Goal: Task Accomplishment & Management: Manage account settings

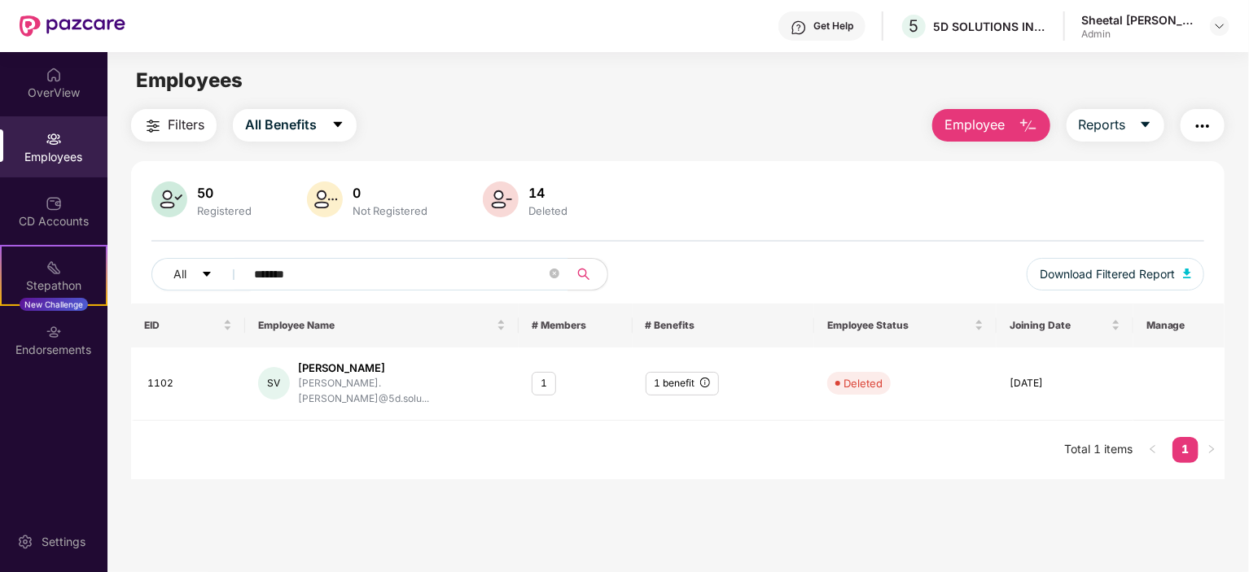
click at [36, 161] on div "Employees" at bounding box center [53, 157] width 107 height 16
click at [36, 160] on div "Employees" at bounding box center [53, 157] width 107 height 16
click at [28, 191] on div "CD Accounts" at bounding box center [53, 211] width 107 height 61
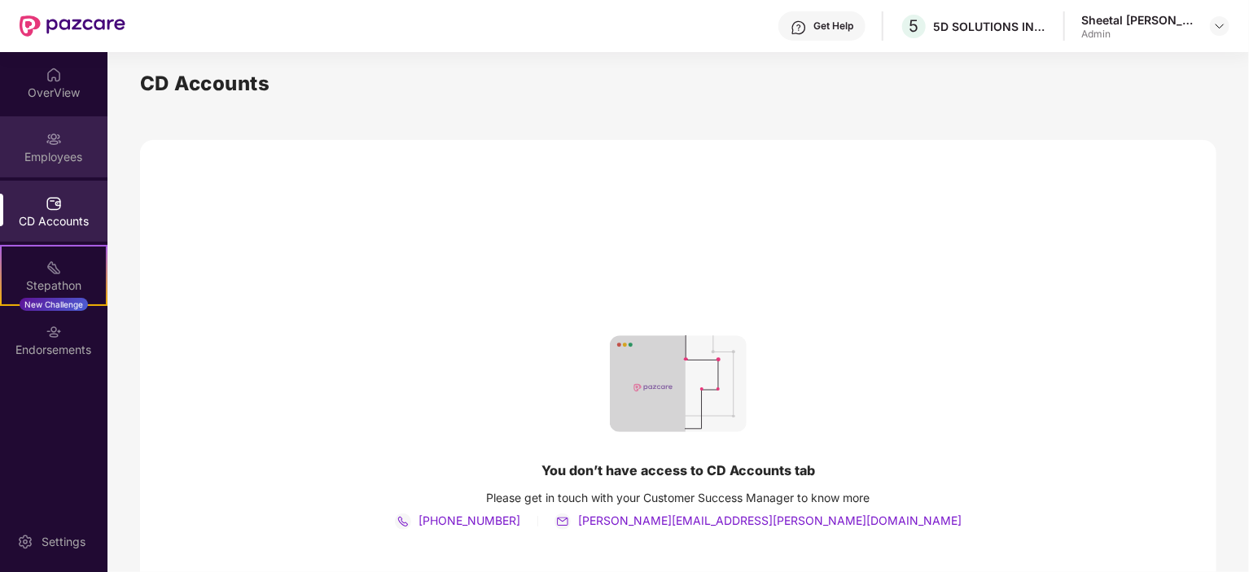
click at [42, 167] on div "Employees" at bounding box center [53, 146] width 107 height 61
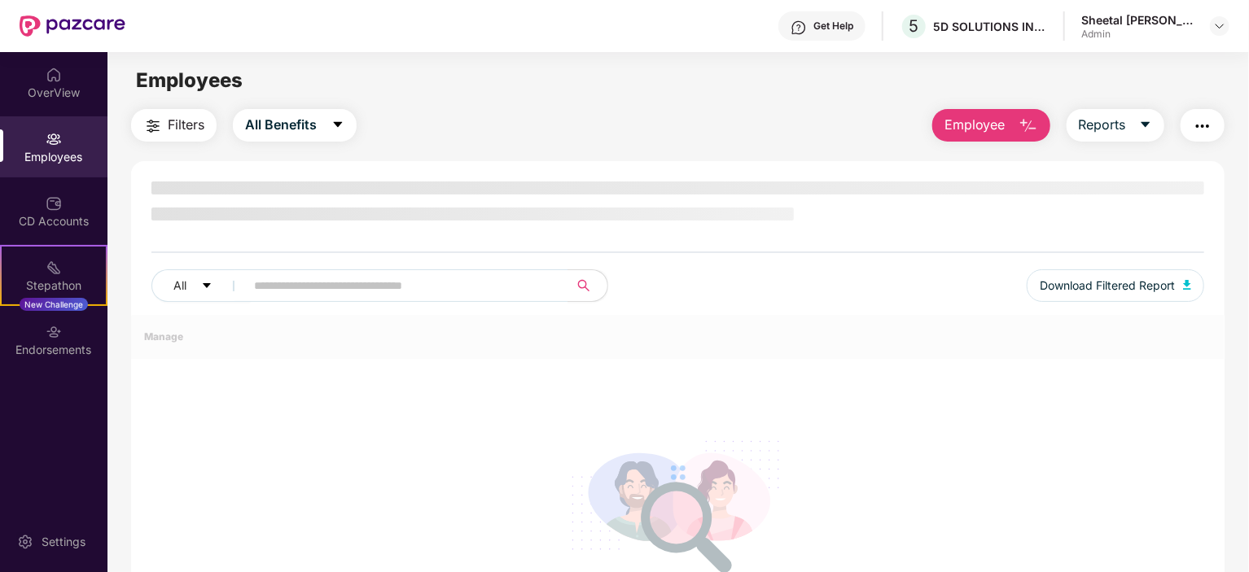
click at [45, 149] on div "Employees" at bounding box center [53, 157] width 107 height 16
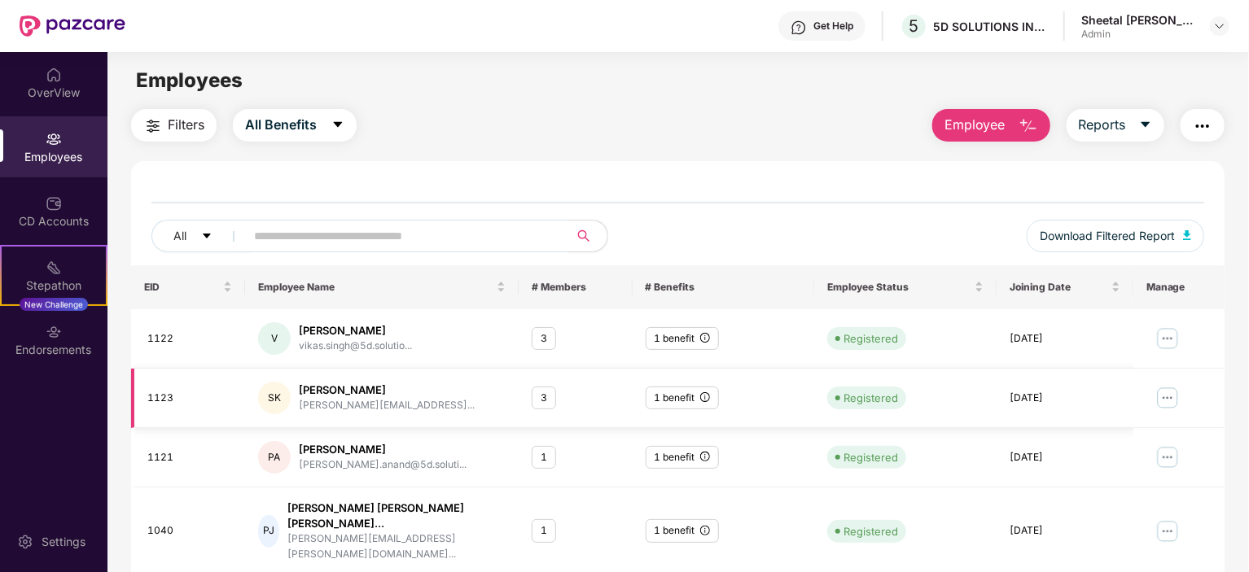
click at [362, 393] on div "[PERSON_NAME]" at bounding box center [387, 390] width 176 height 15
click at [361, 385] on div "[PERSON_NAME]" at bounding box center [387, 390] width 176 height 15
click at [1167, 402] on img at bounding box center [1167, 398] width 26 height 26
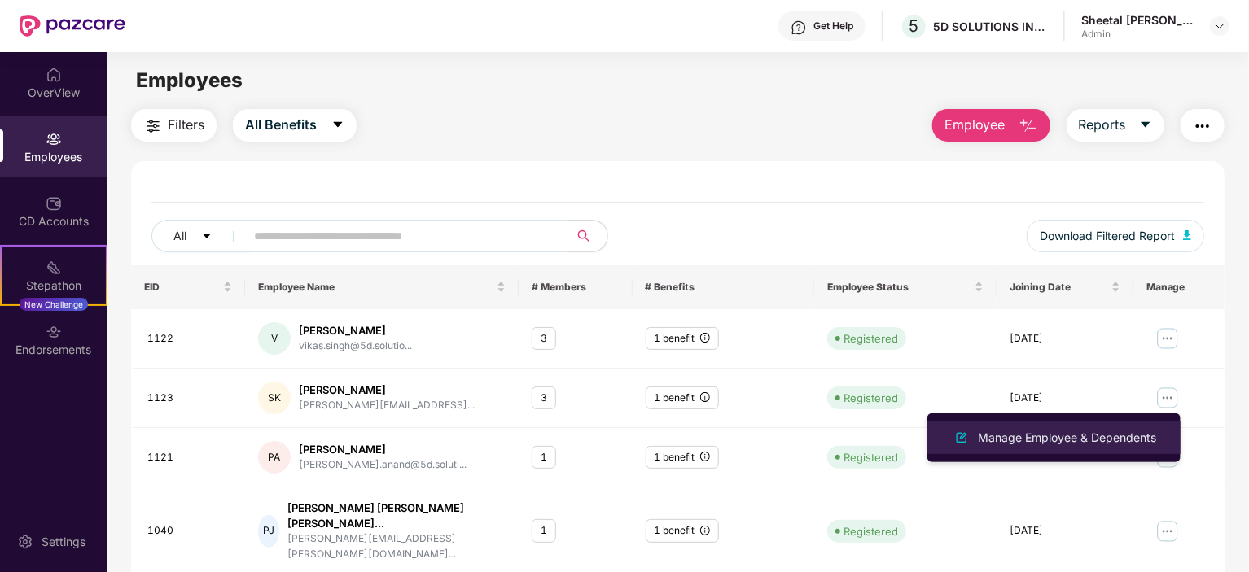
click at [1068, 428] on div "Manage Employee & Dependents" at bounding box center [1053, 438] width 211 height 20
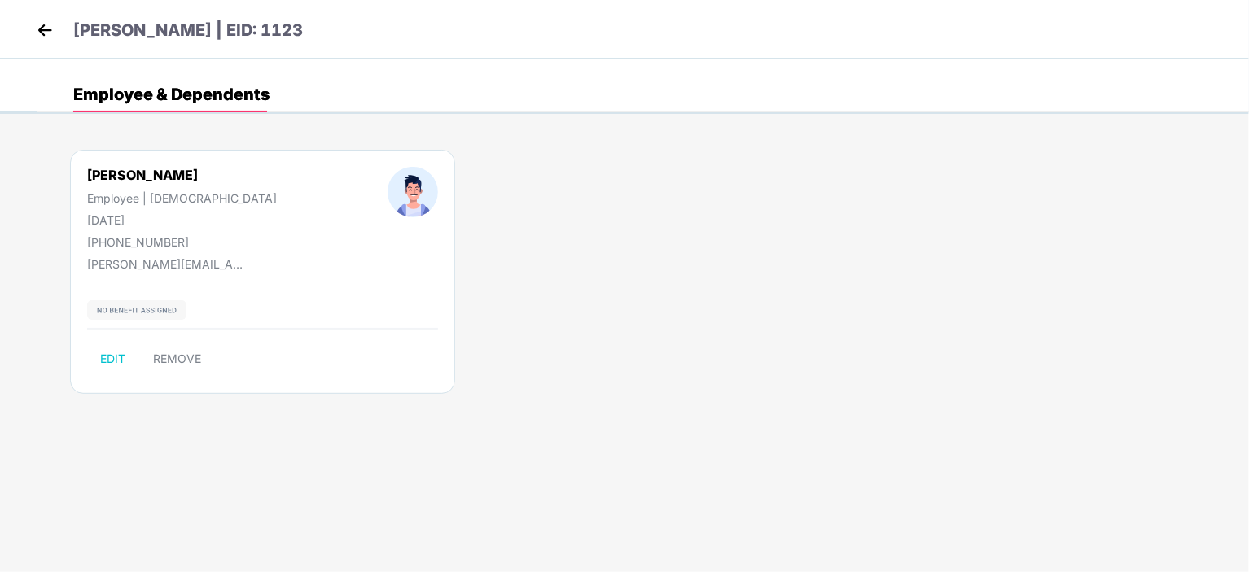
click at [42, 35] on img at bounding box center [45, 30] width 24 height 24
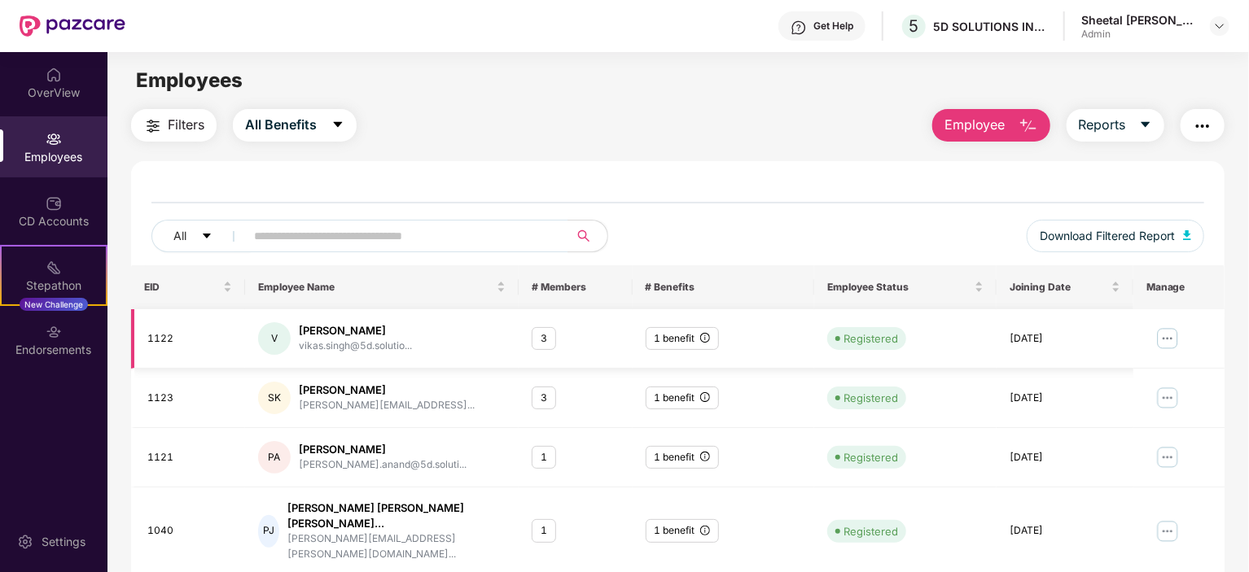
click at [1160, 337] on img at bounding box center [1167, 339] width 26 height 26
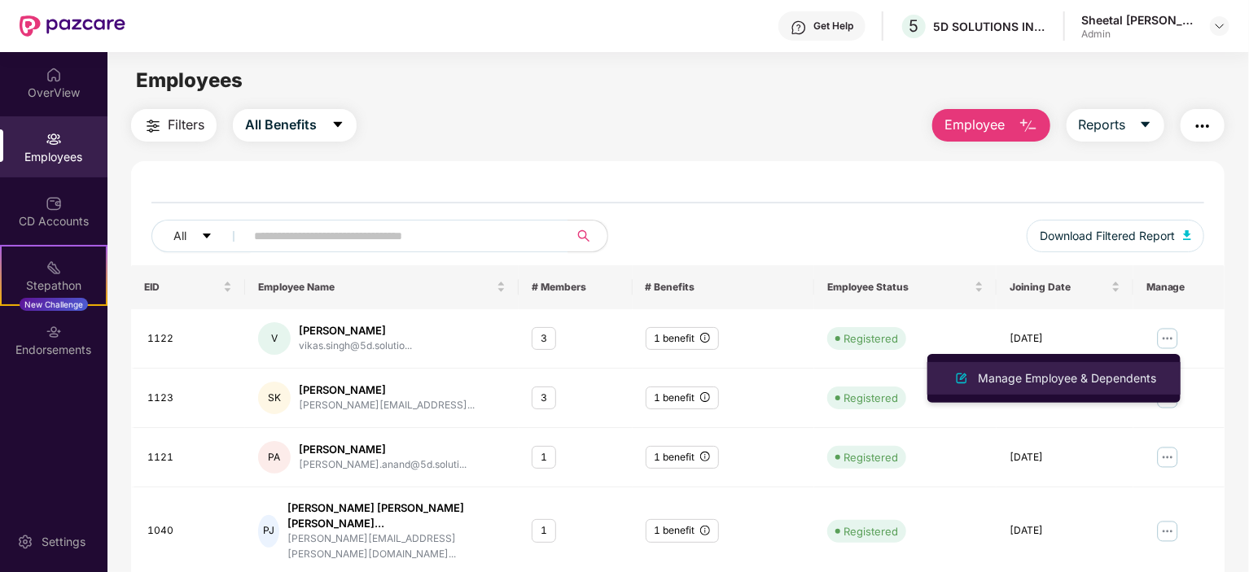
click at [1094, 374] on div "Manage Employee & Dependents" at bounding box center [1066, 379] width 185 height 18
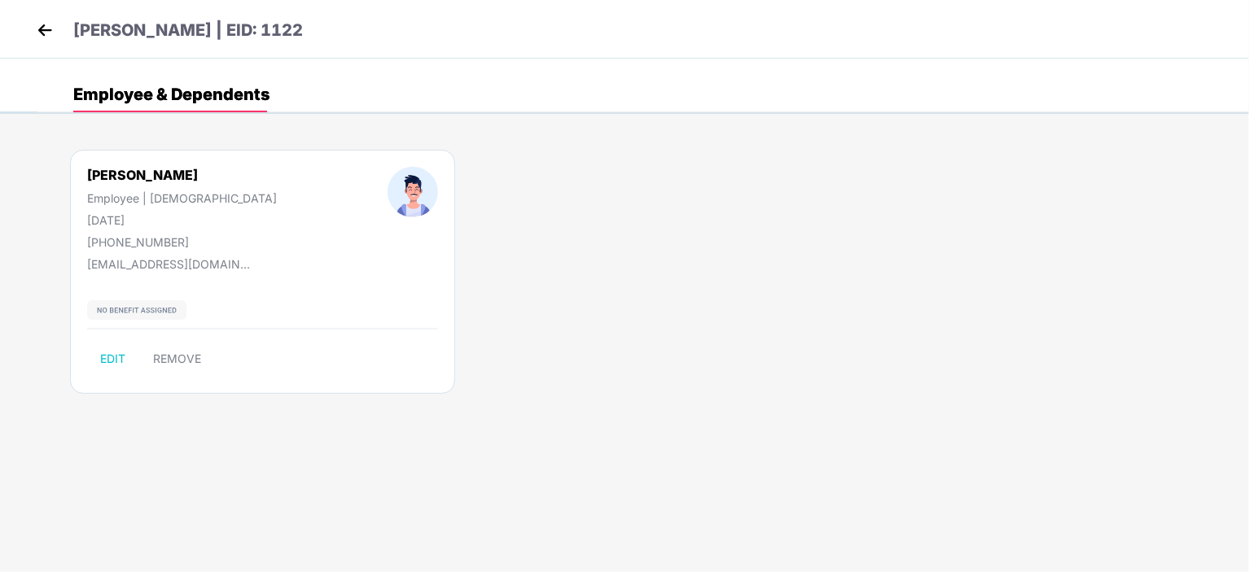
click at [59, 42] on header "[PERSON_NAME] | EID: 1122" at bounding box center [168, 32] width 270 height 29
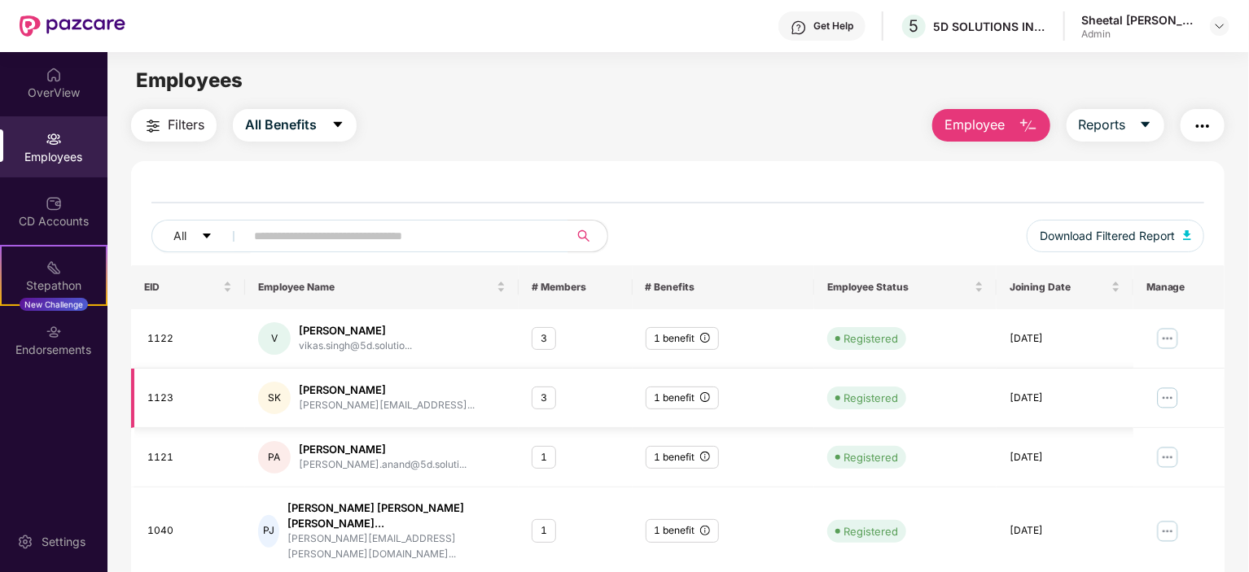
click at [1162, 399] on img at bounding box center [1167, 398] width 26 height 26
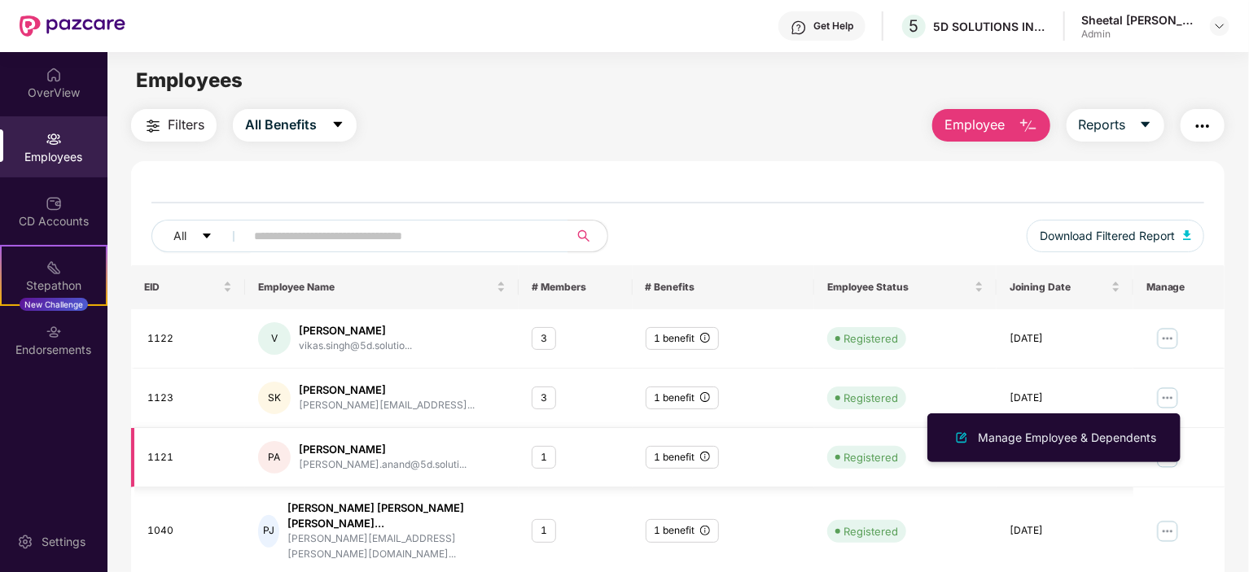
click at [519, 447] on td "1" at bounding box center [576, 457] width 114 height 59
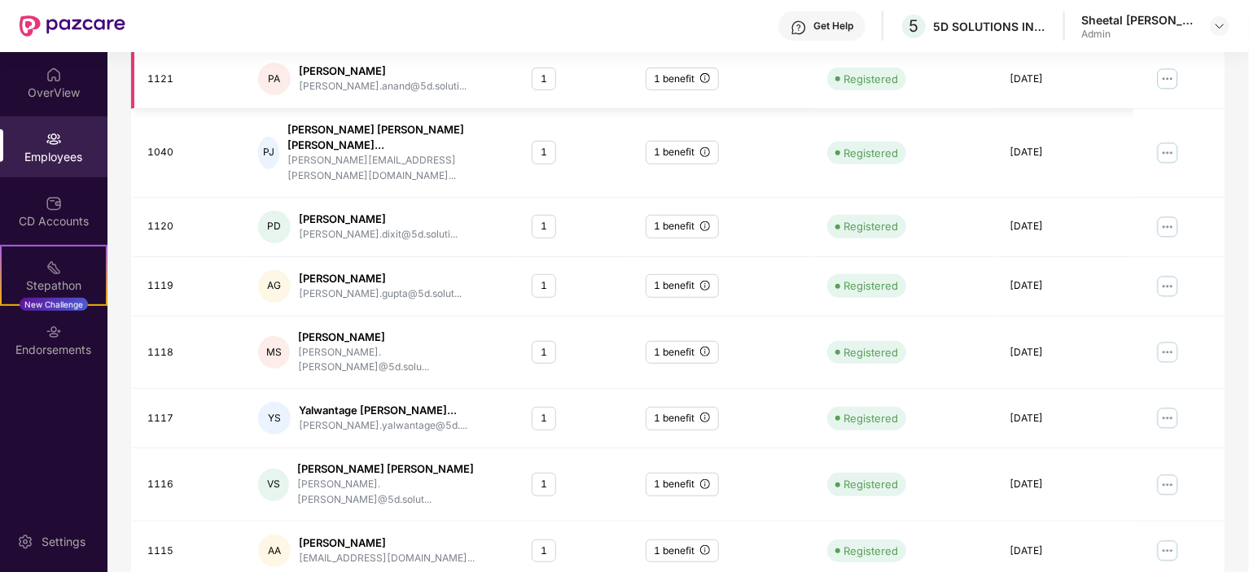
scroll to position [387, 0]
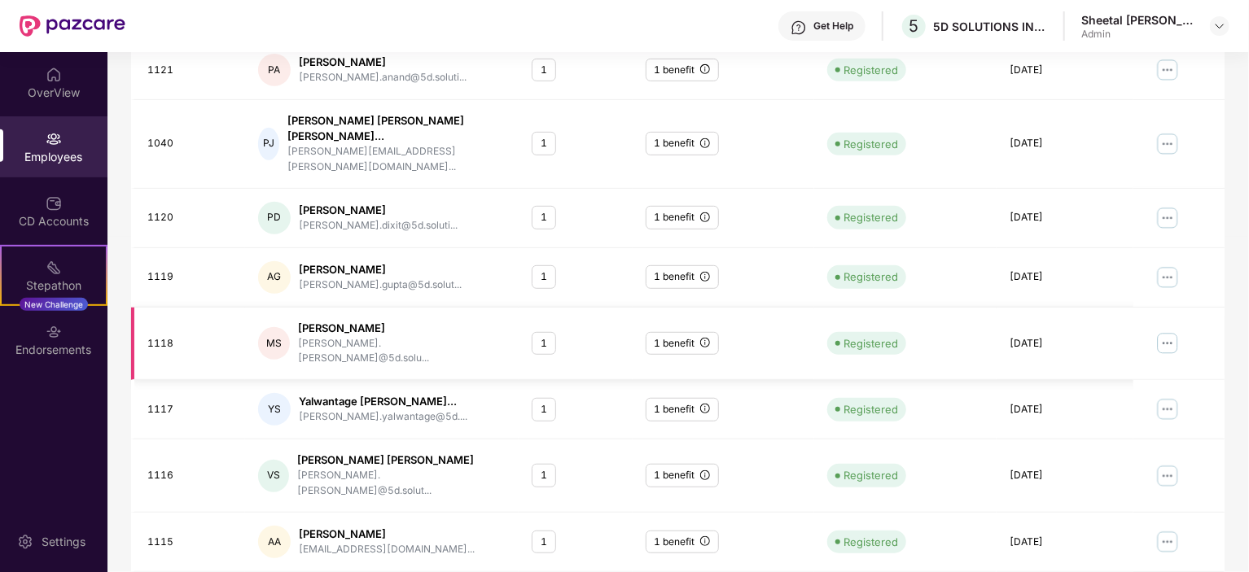
scroll to position [0, 0]
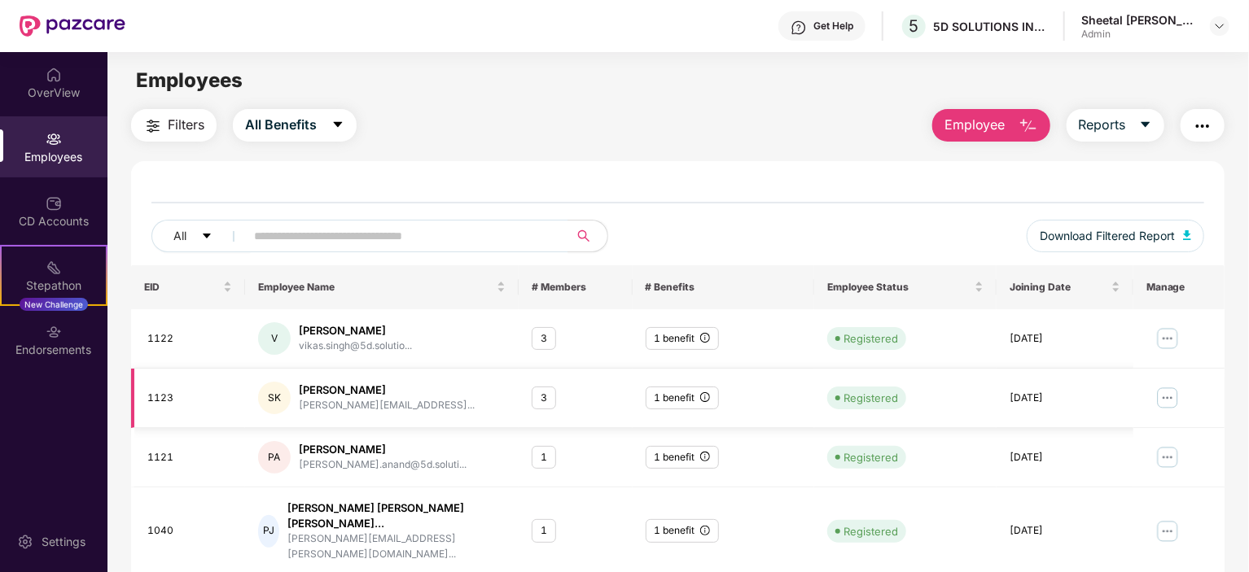
click at [1163, 403] on img at bounding box center [1167, 398] width 26 height 26
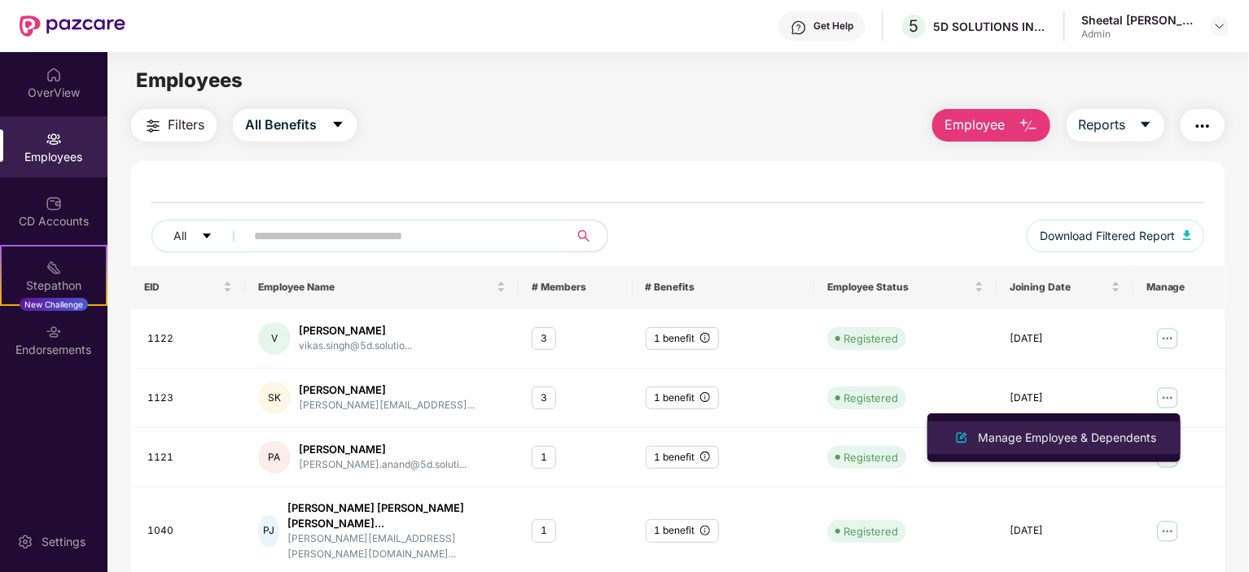
click at [1021, 441] on div "Manage Employee & Dependents" at bounding box center [1066, 438] width 185 height 18
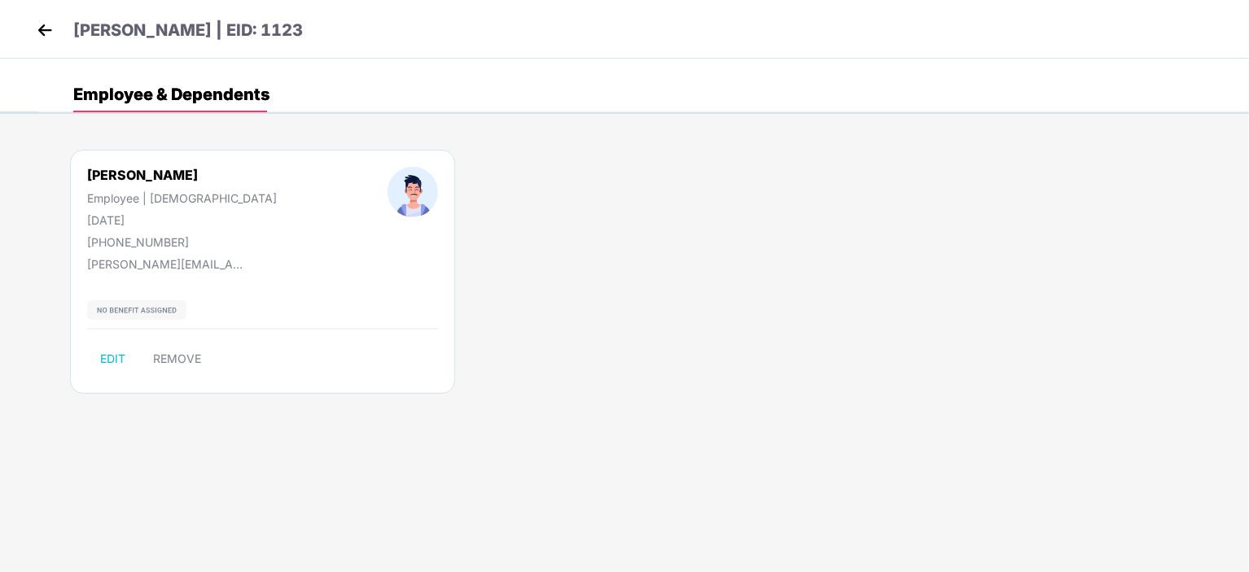
click at [48, 32] on img at bounding box center [45, 30] width 24 height 24
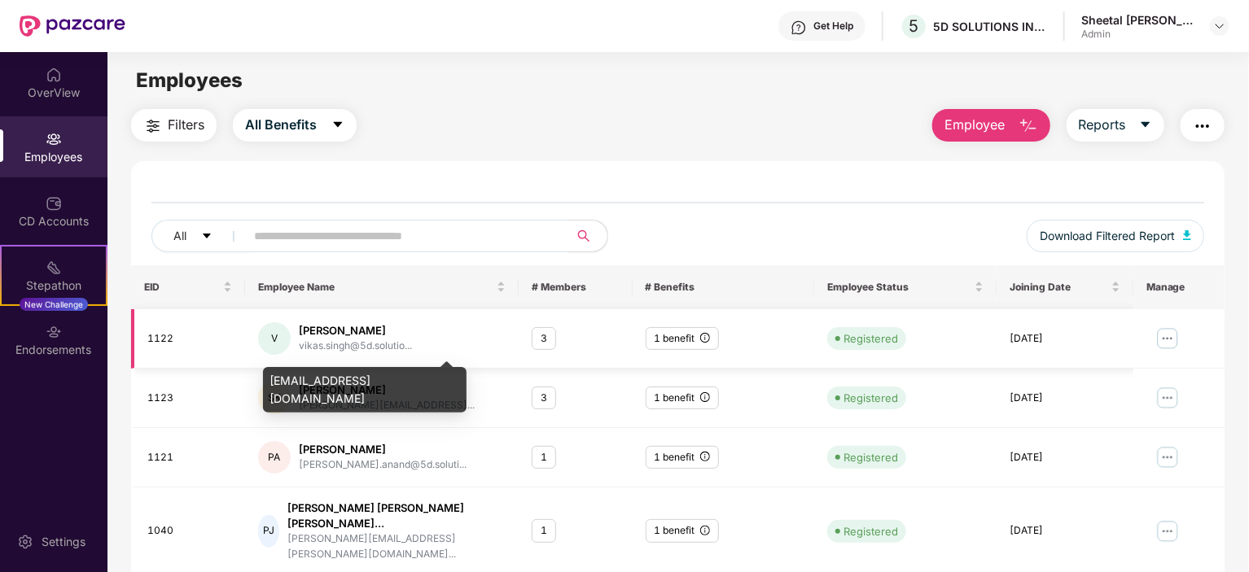
click at [317, 339] on div "vikas.singh@5d.solutio..." at bounding box center [355, 346] width 113 height 15
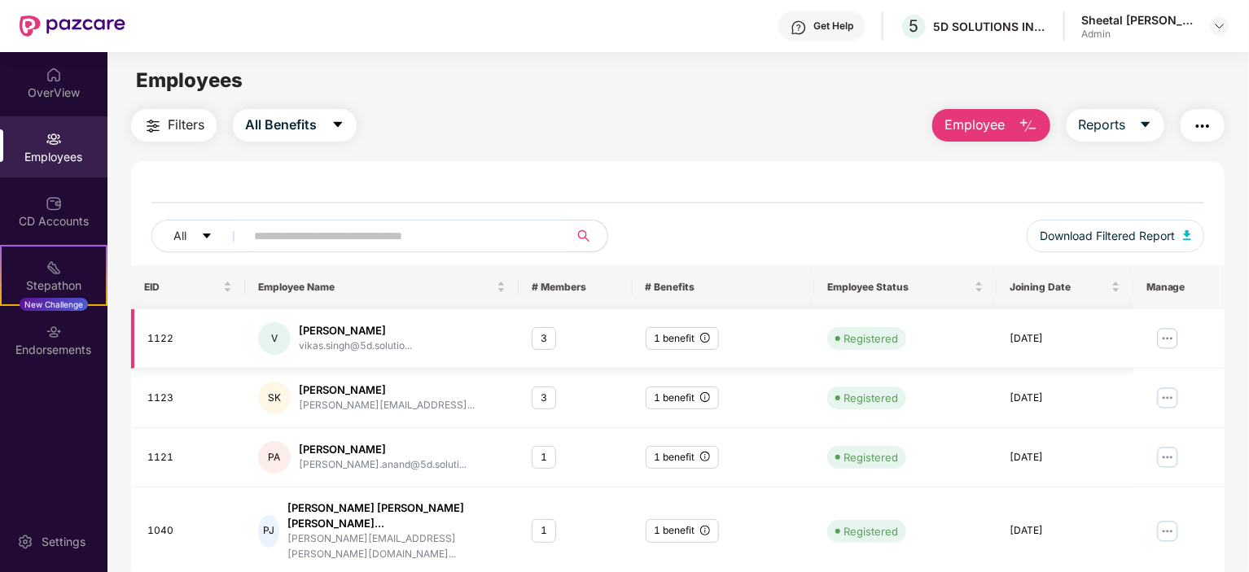
click at [158, 344] on div "1122" at bounding box center [189, 338] width 85 height 15
drag, startPoint x: 1029, startPoint y: 341, endPoint x: 1094, endPoint y: 326, distance: 66.9
click at [1030, 341] on div "[DATE]" at bounding box center [1064, 338] width 111 height 15
click at [1169, 340] on img at bounding box center [1167, 339] width 26 height 26
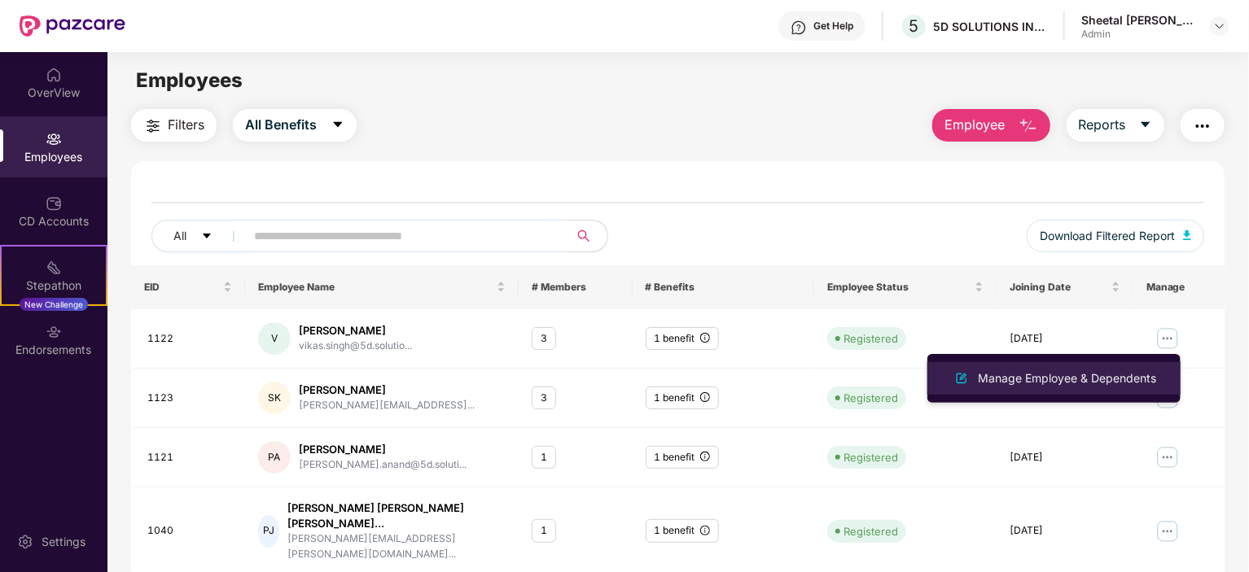
click at [1028, 382] on div "Manage Employee & Dependents" at bounding box center [1066, 379] width 185 height 18
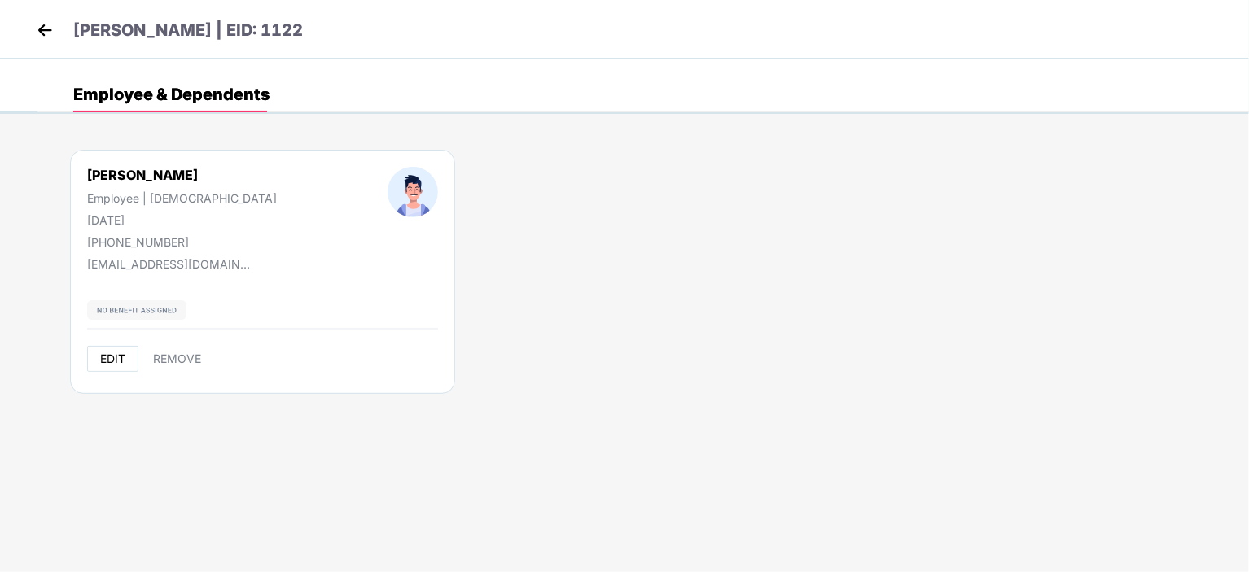
click at [114, 364] on span "EDIT" at bounding box center [112, 358] width 25 height 13
select select "****"
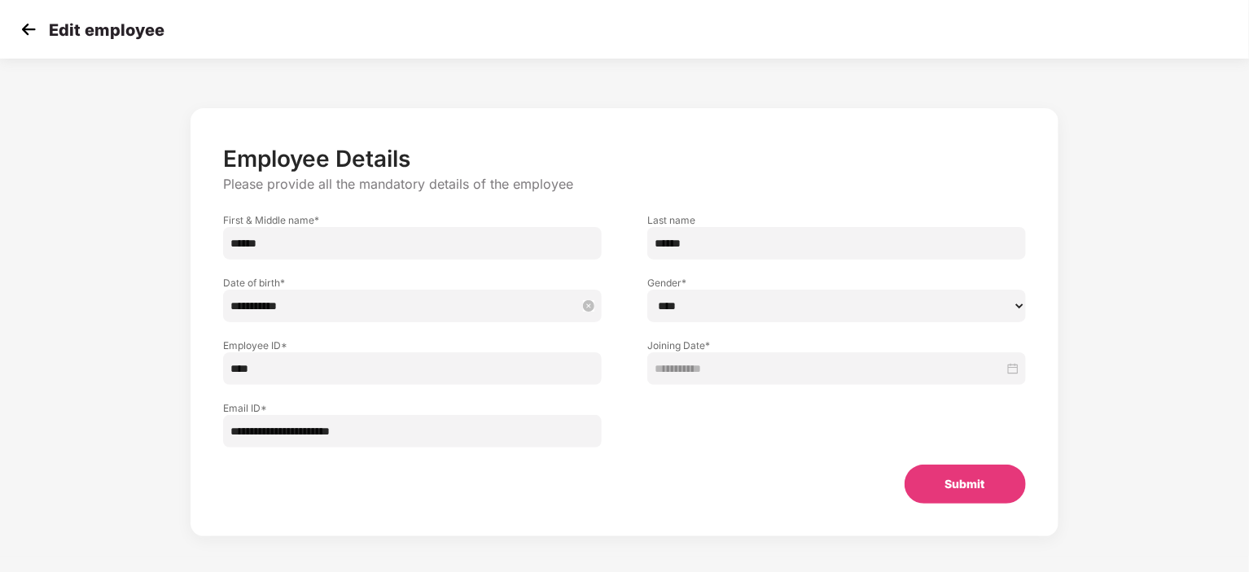
scroll to position [20, 0]
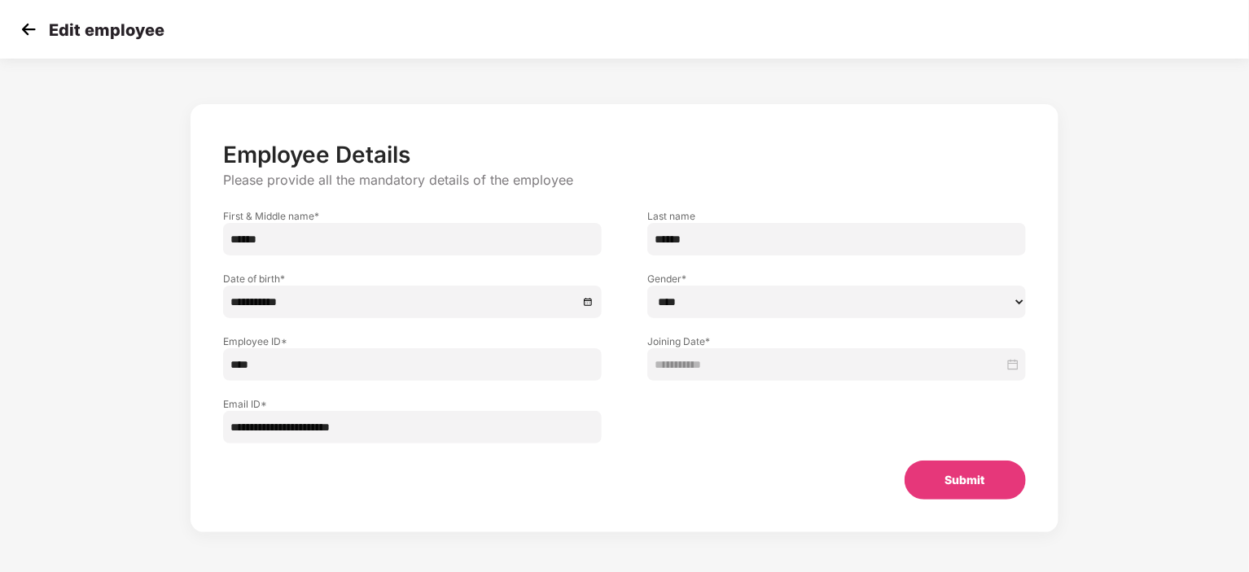
click at [19, 36] on img at bounding box center [28, 29] width 24 height 24
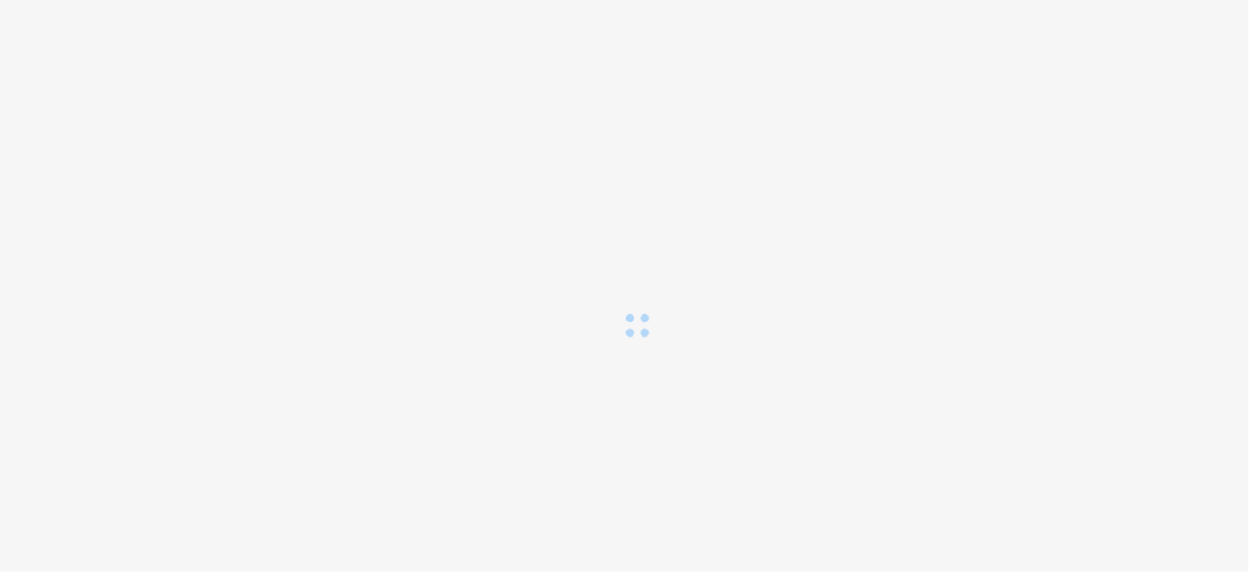
scroll to position [0, 0]
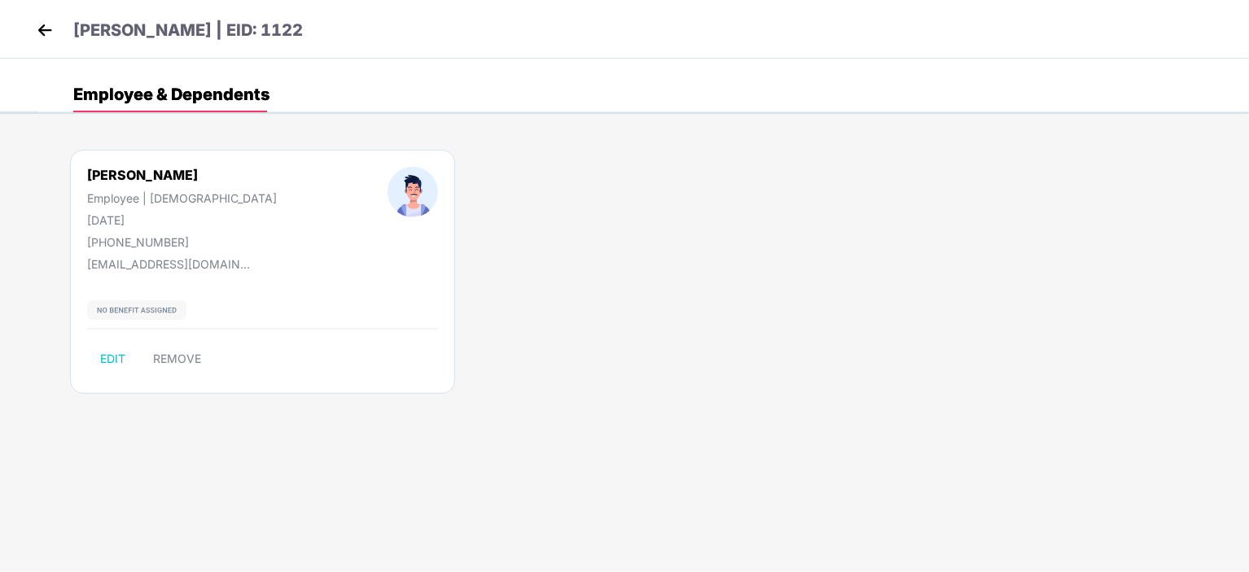
click at [43, 28] on img at bounding box center [45, 30] width 24 height 24
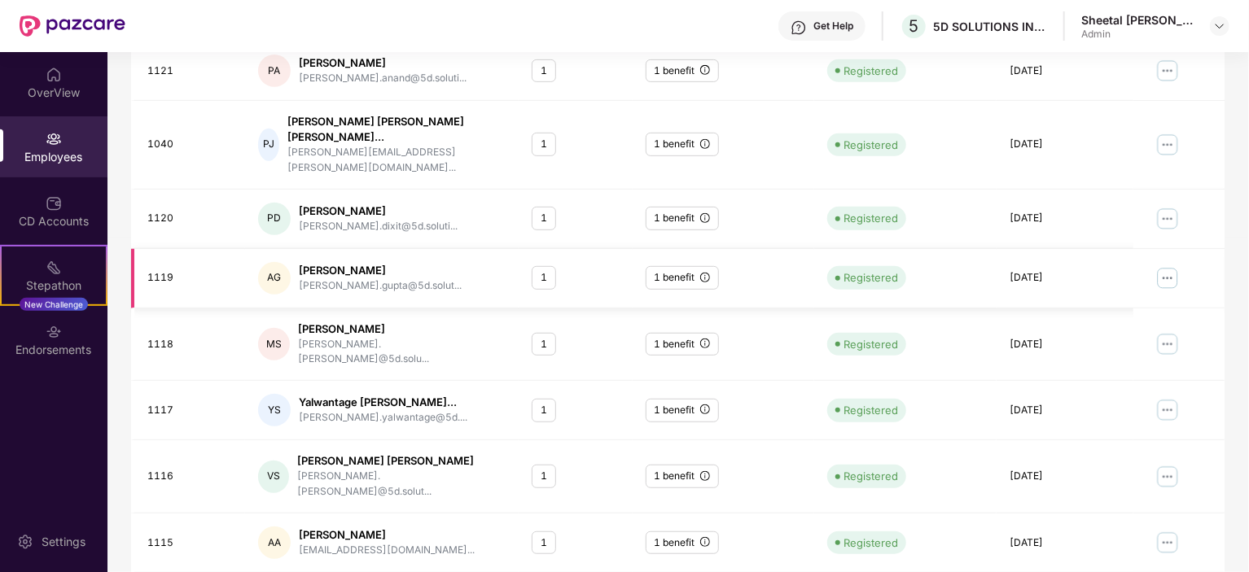
scroll to position [387, 0]
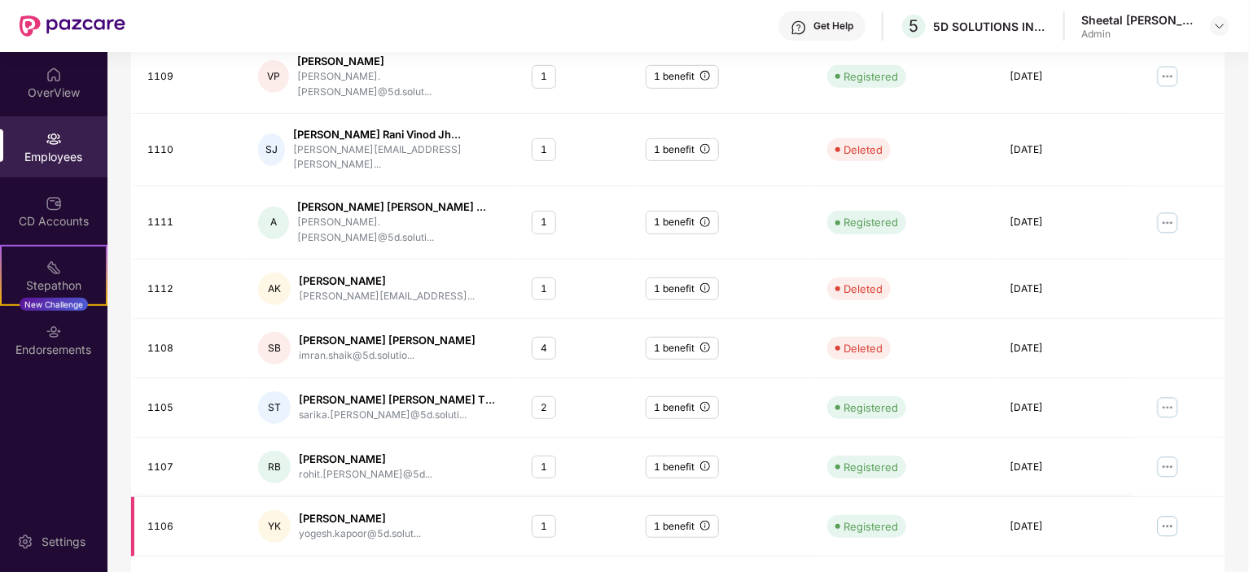
scroll to position [143, 0]
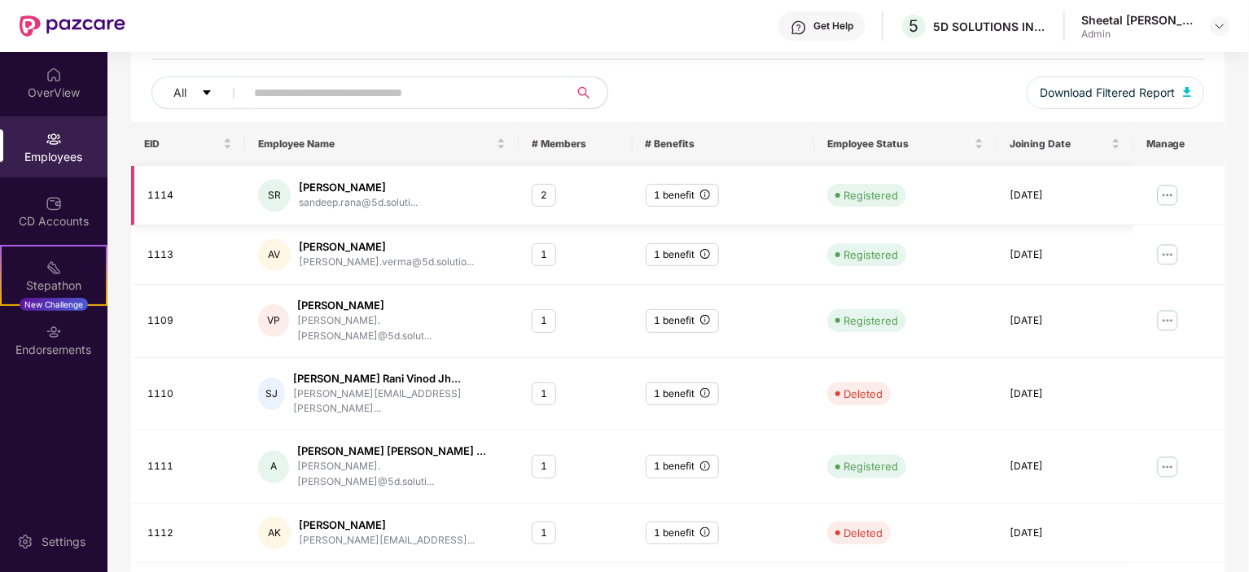
click at [1164, 193] on img at bounding box center [1167, 195] width 26 height 26
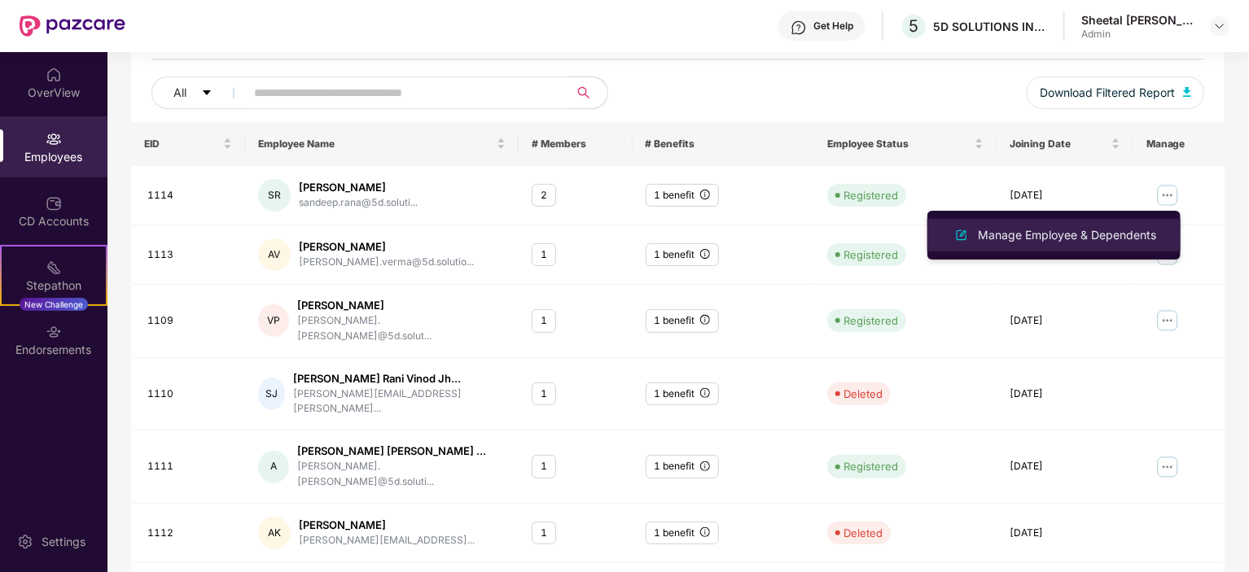
click at [1037, 240] on div "Manage Employee & Dependents" at bounding box center [1066, 235] width 185 height 18
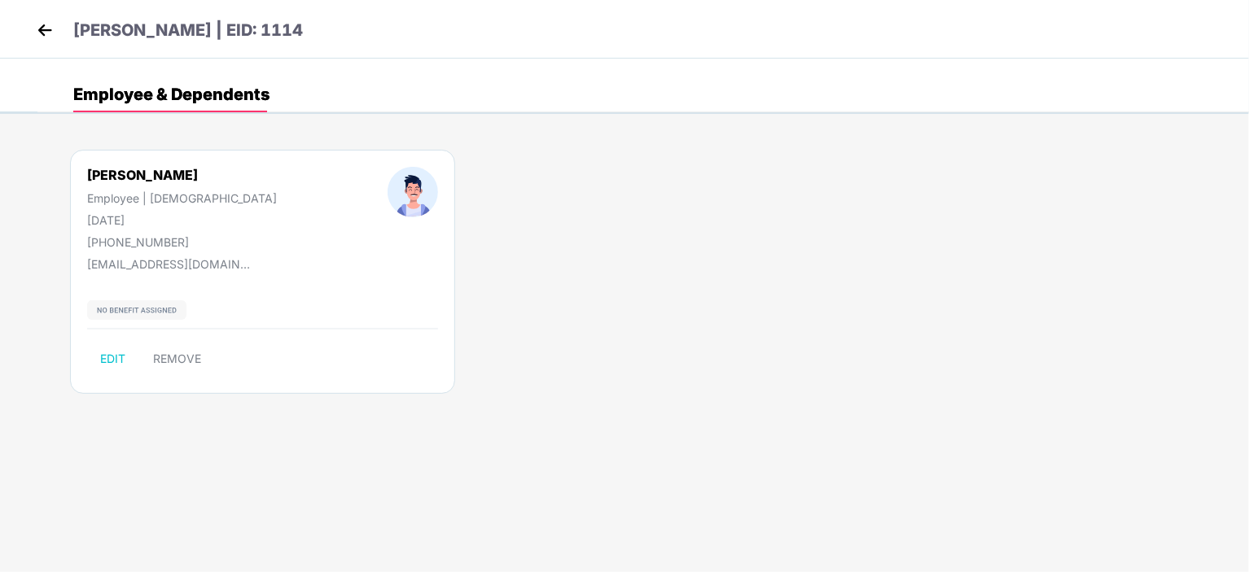
click at [36, 35] on img at bounding box center [45, 30] width 24 height 24
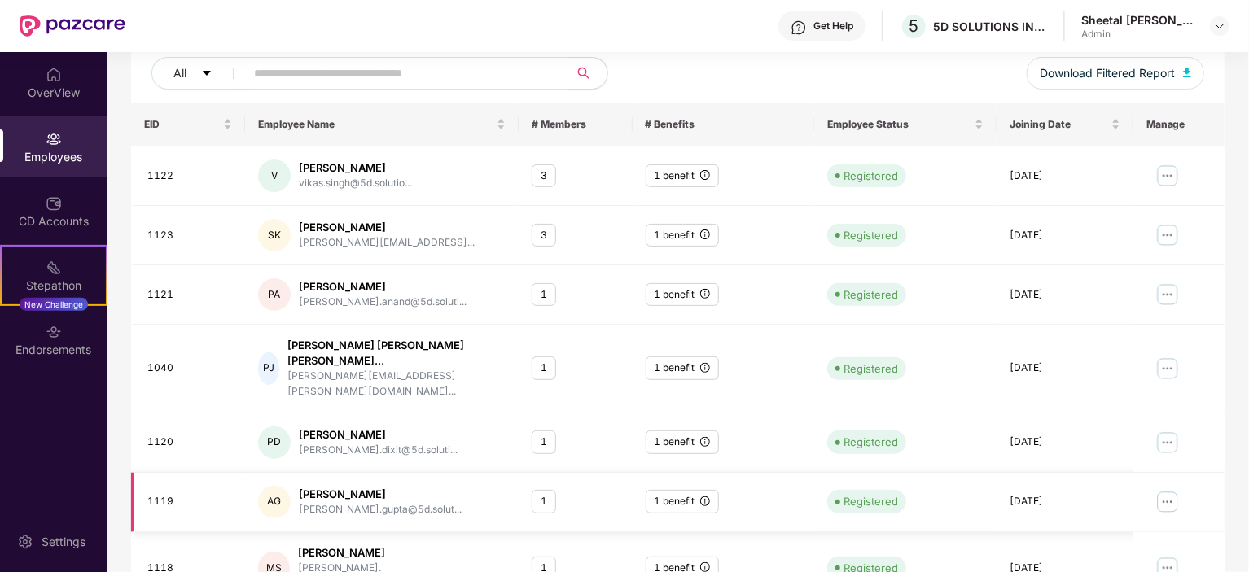
scroll to position [387, 0]
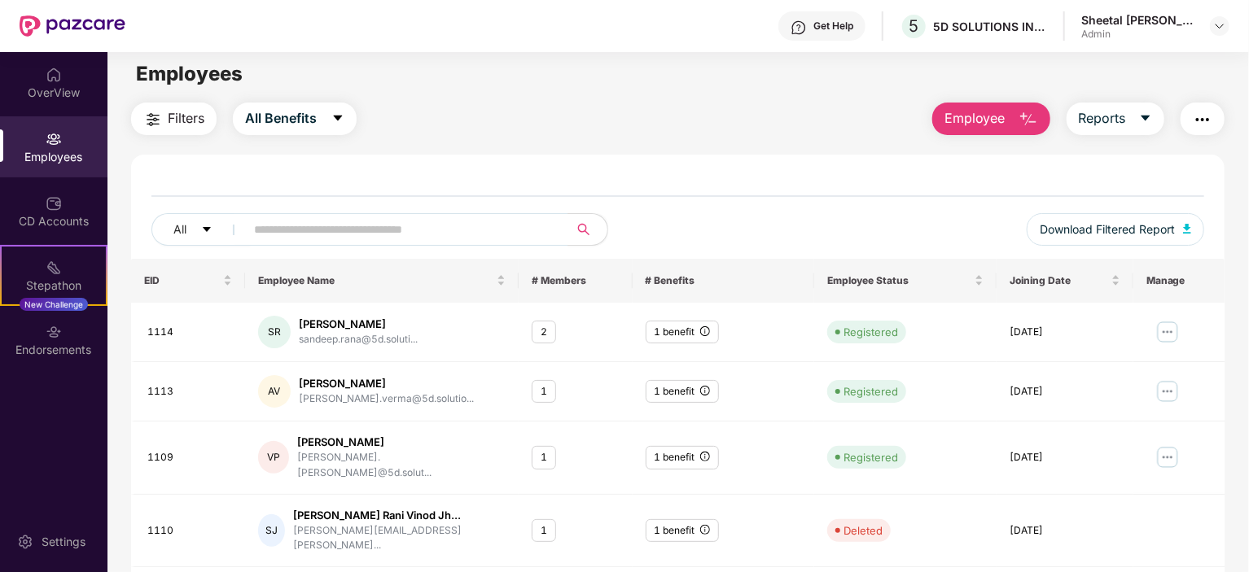
scroll to position [0, 0]
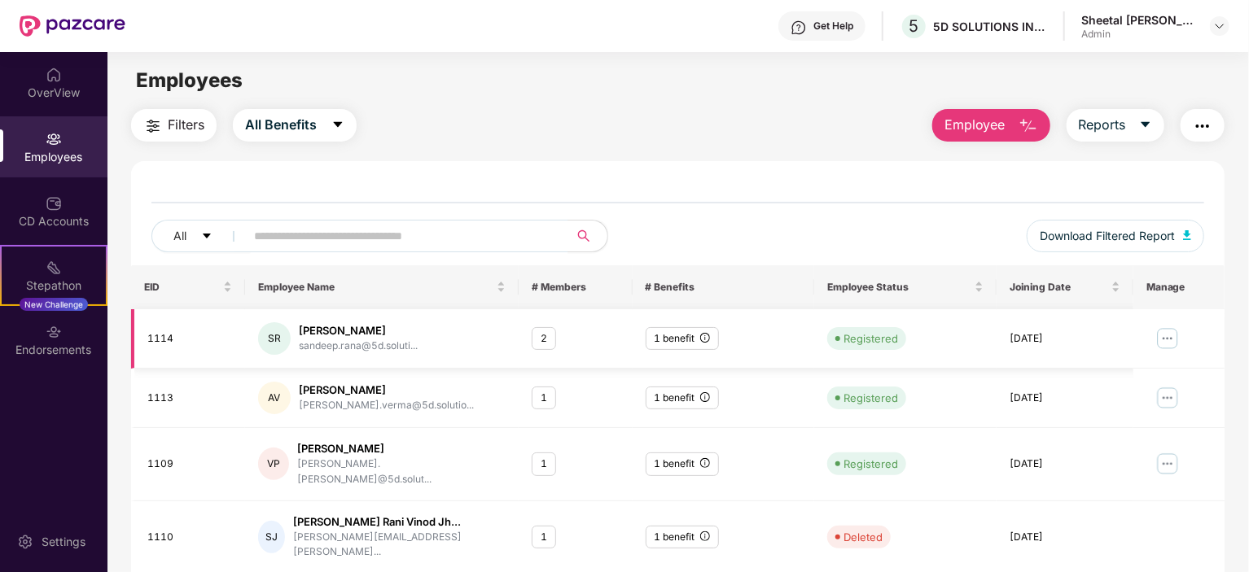
click at [1166, 332] on img at bounding box center [1167, 339] width 26 height 26
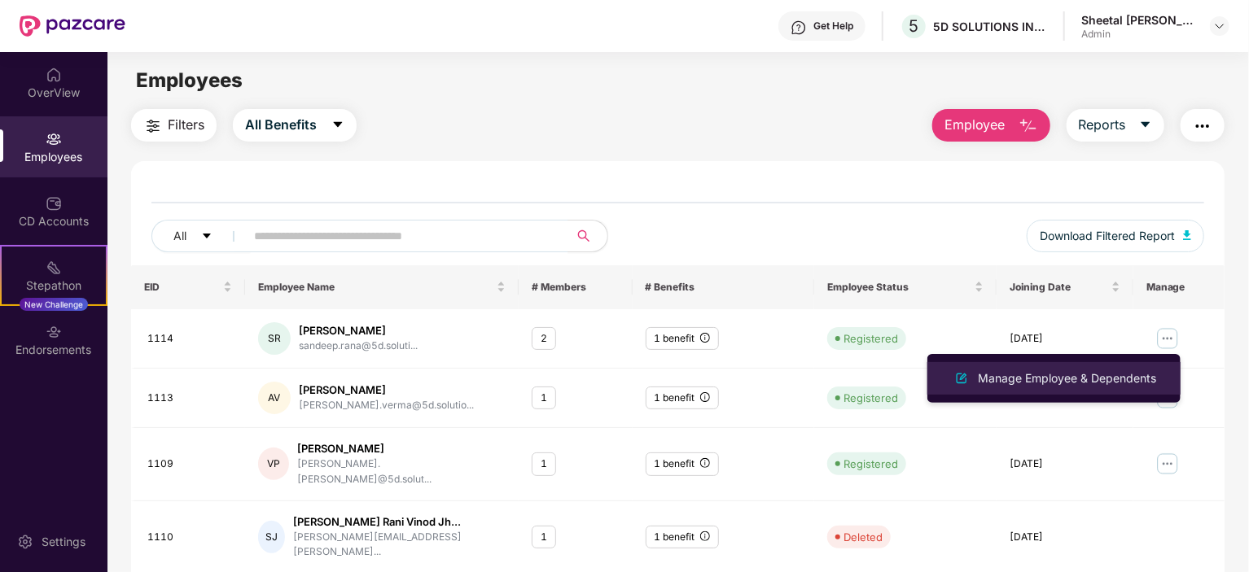
click at [1048, 373] on div "Manage Employee & Dependents" at bounding box center [1066, 379] width 185 height 18
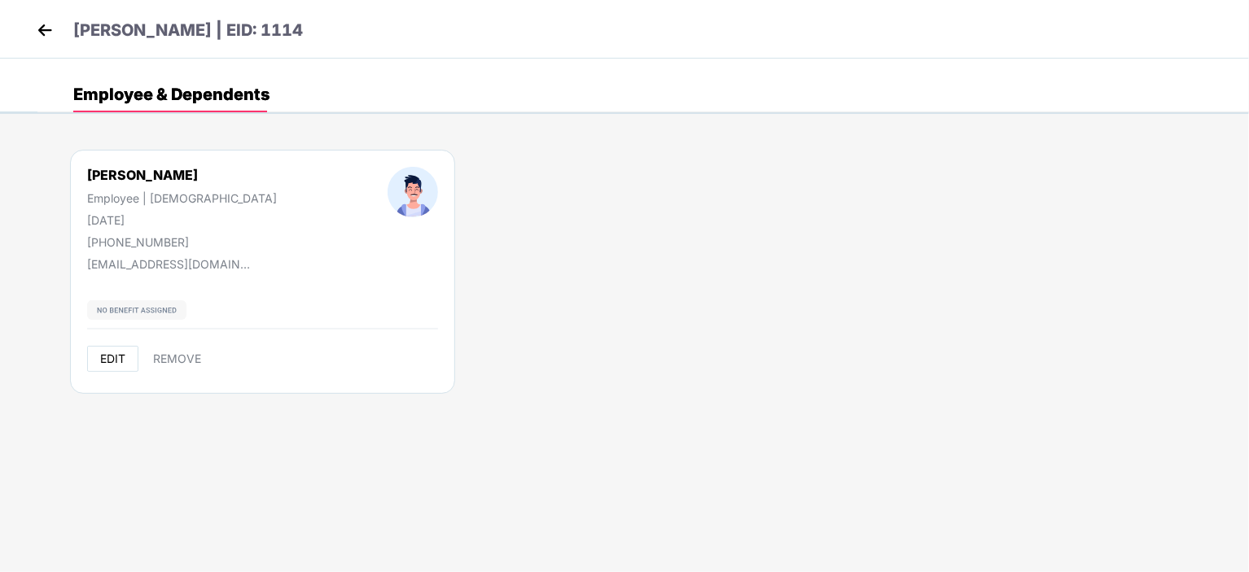
click at [105, 348] on button "EDIT" at bounding box center [112, 359] width 51 height 26
select select "****"
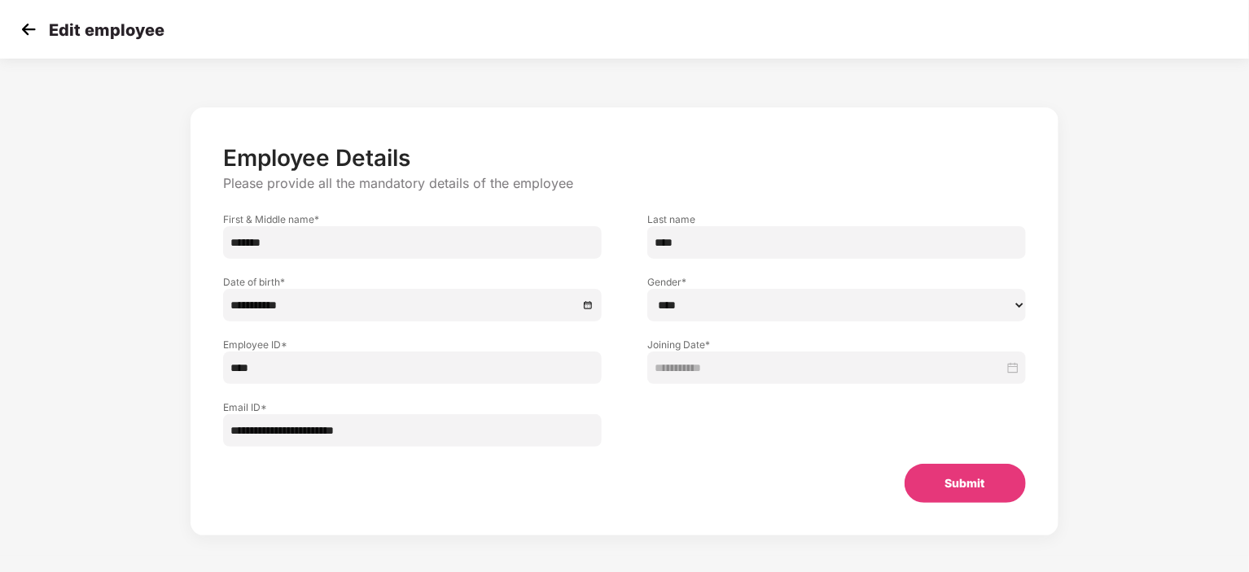
scroll to position [20, 0]
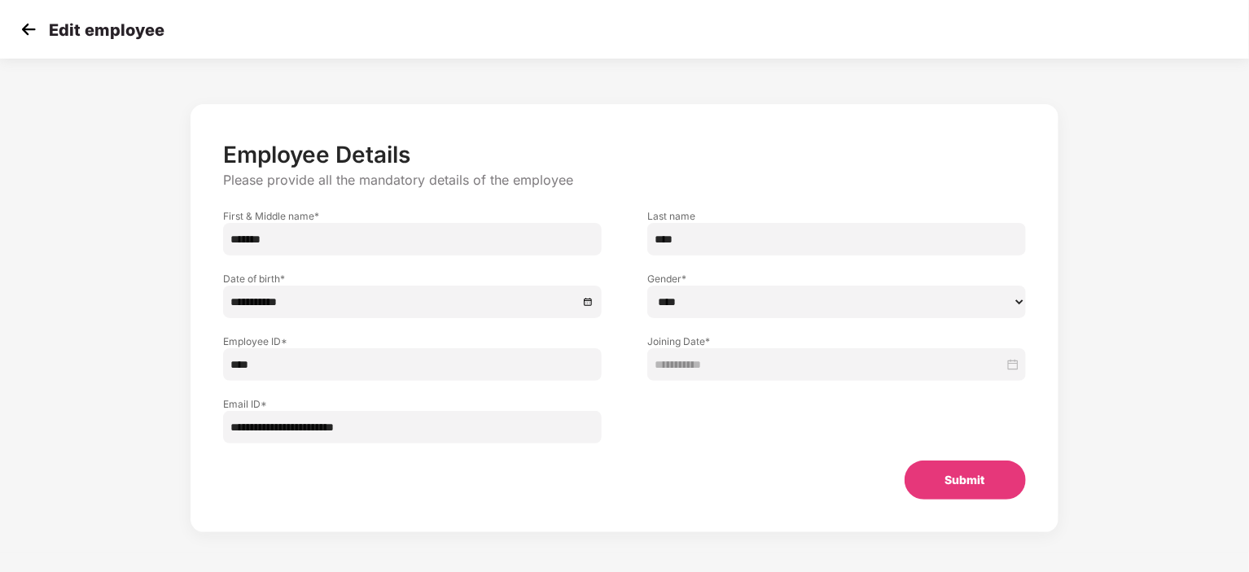
click at [26, 33] on img at bounding box center [28, 29] width 24 height 24
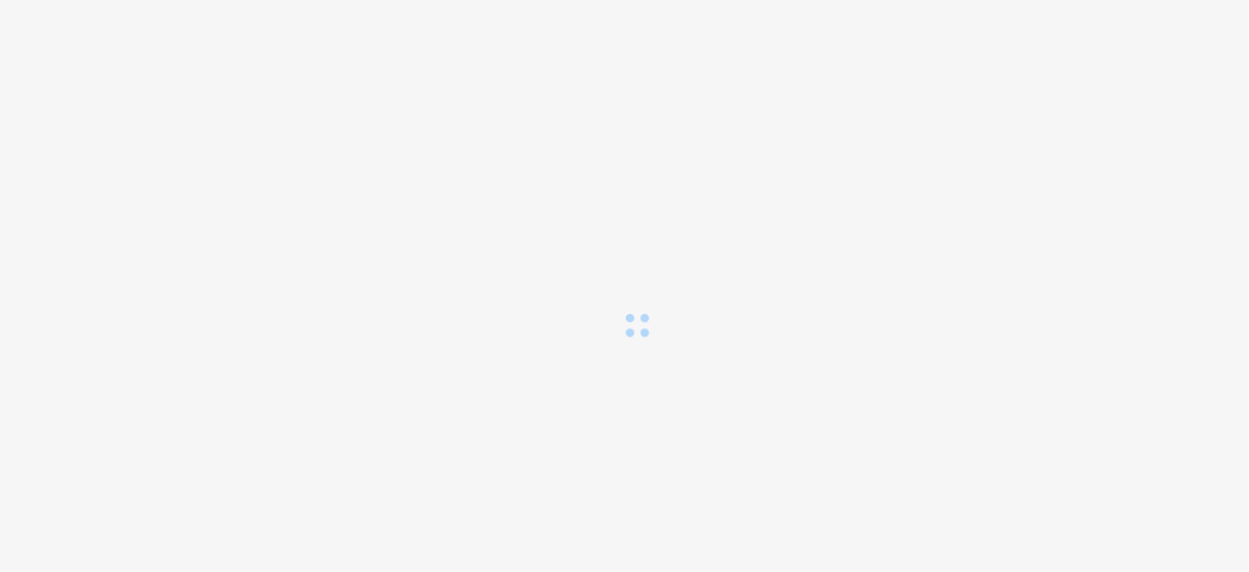
scroll to position [0, 0]
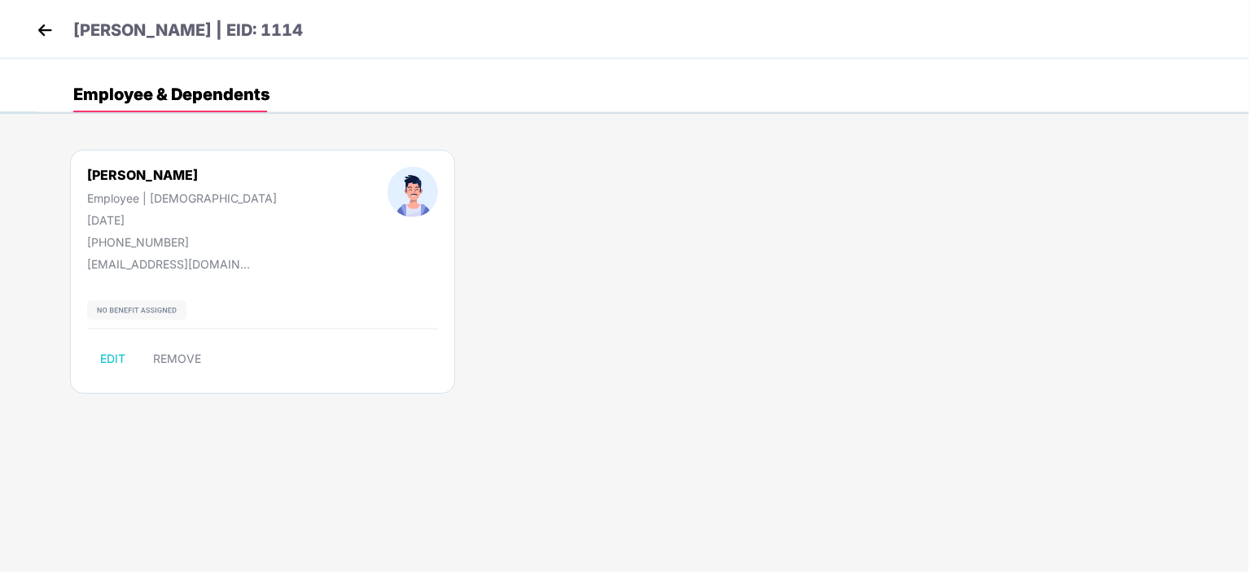
click at [50, 30] on img at bounding box center [45, 30] width 24 height 24
